Goal: Task Accomplishment & Management: Use online tool/utility

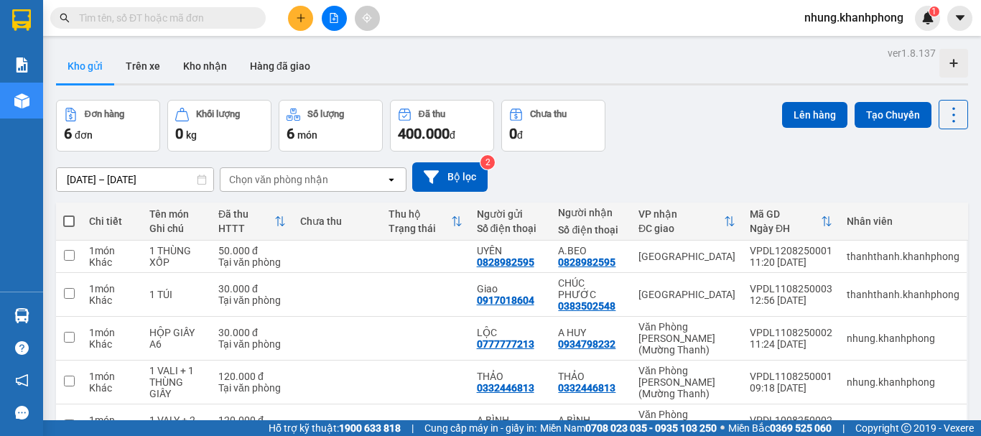
click at [195, 22] on input "text" at bounding box center [163, 18] width 169 height 16
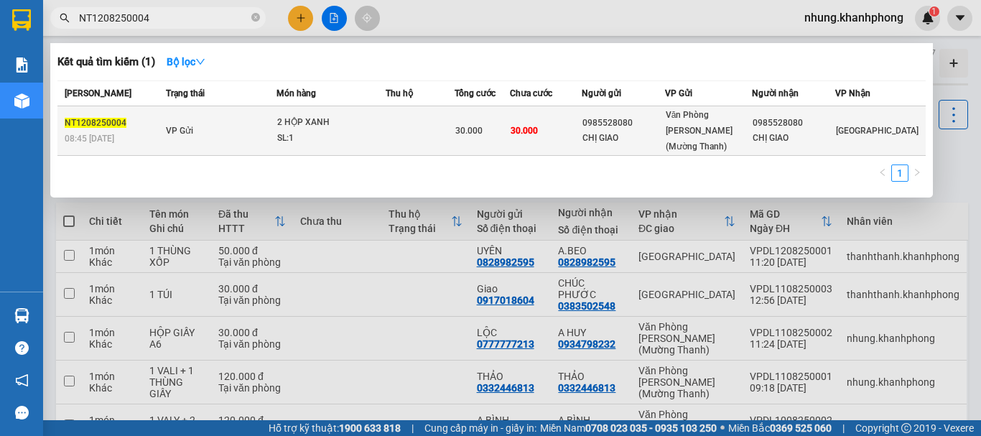
type input "NT1208250004"
click at [342, 134] on div "SL: 1" at bounding box center [331, 139] width 108 height 16
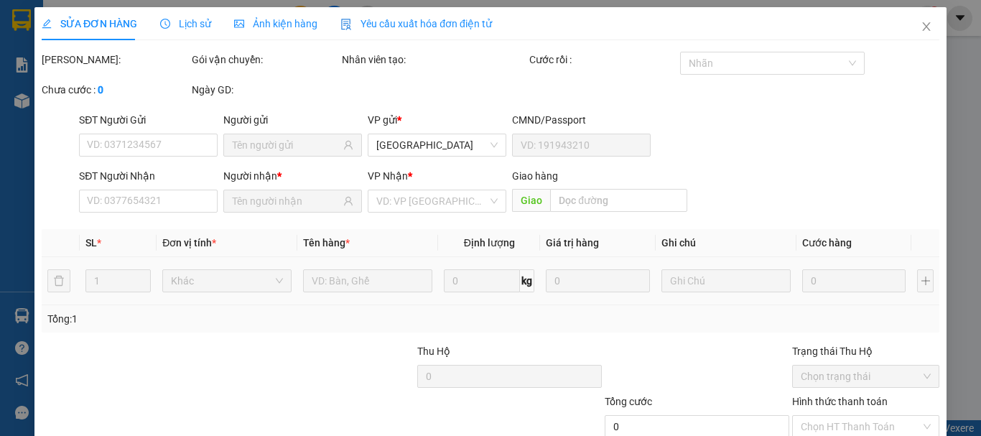
type input "0985528080"
type input "CHỊ GIAO"
type input "0985528080"
type input "CHỊ GIAO"
type input "30.000"
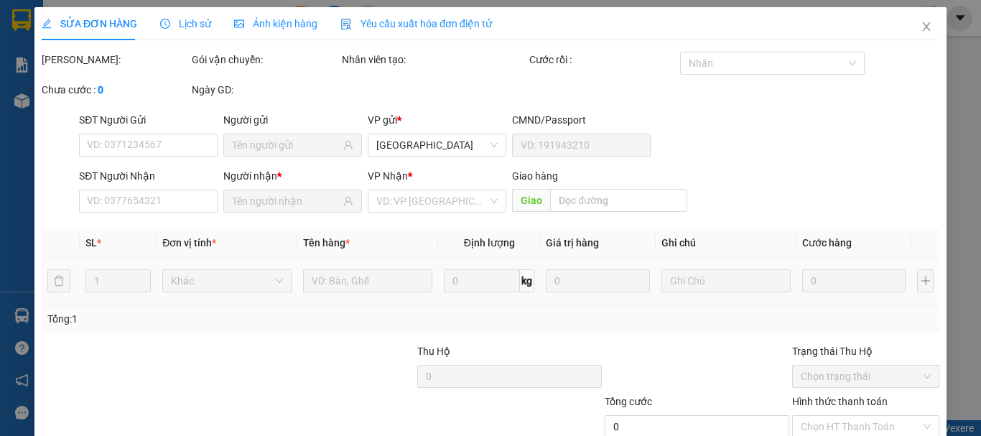
type input "30.000"
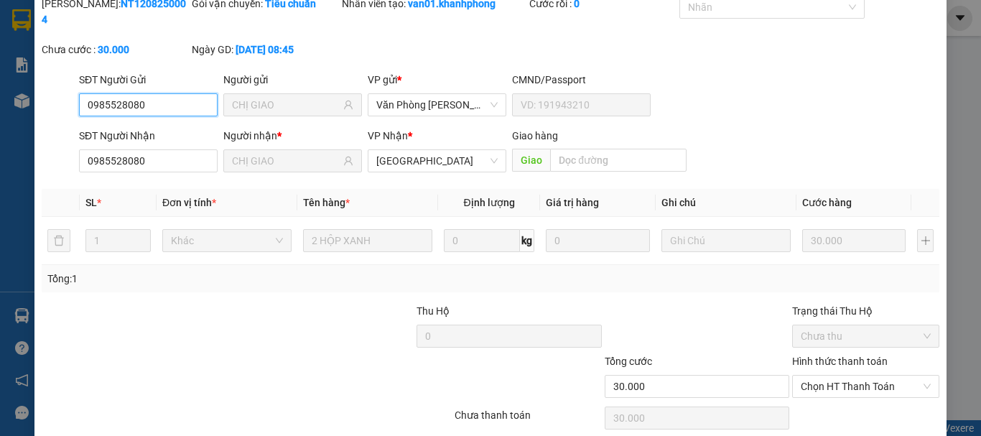
scroll to position [98, 0]
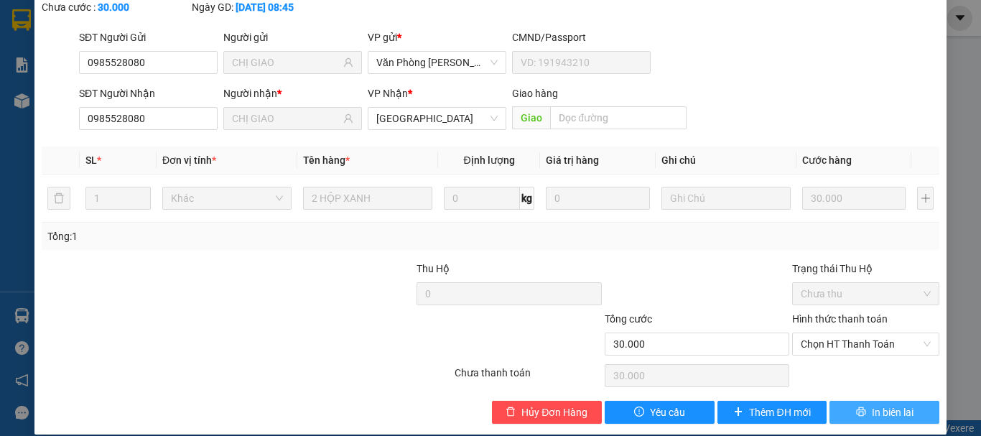
click at [890, 404] on span "In biên lai" at bounding box center [893, 412] width 42 height 16
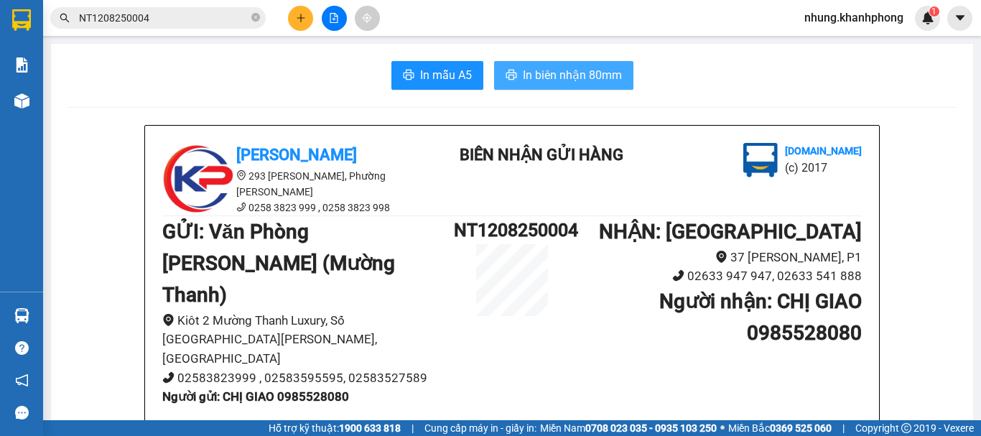
click at [572, 76] on span "In biên nhận 80mm" at bounding box center [572, 75] width 99 height 18
